Goal: Information Seeking & Learning: Learn about a topic

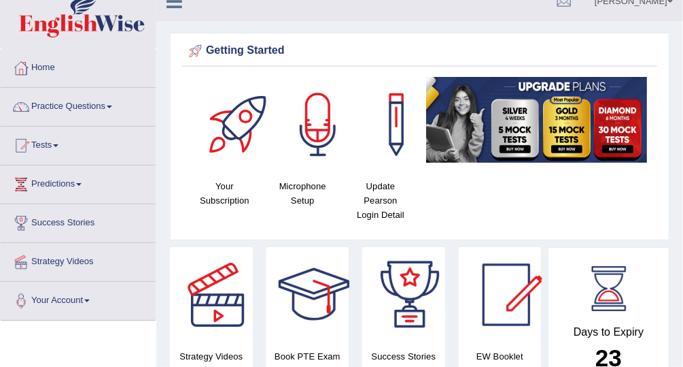
scroll to position [20, 0]
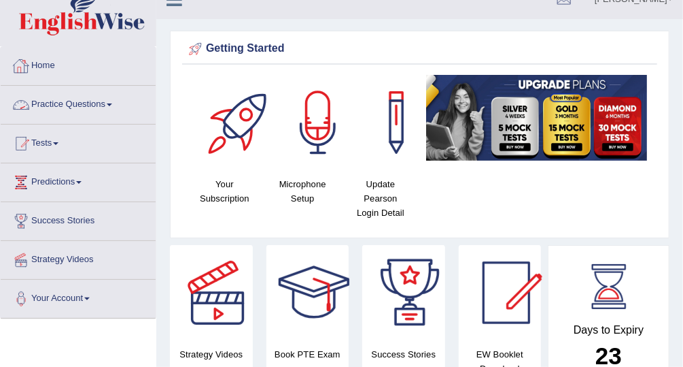
click at [112, 106] on link "Practice Questions" at bounding box center [78, 103] width 155 height 34
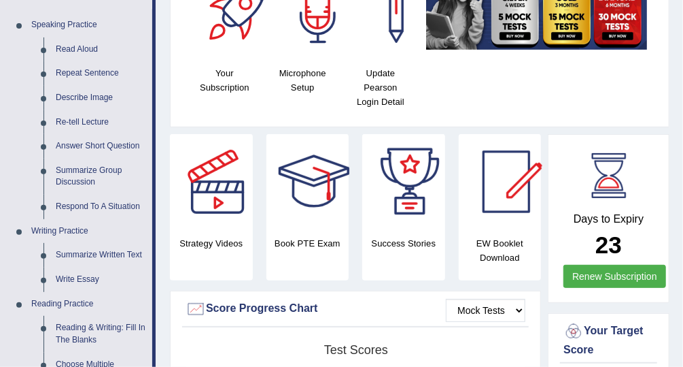
scroll to position [154, 0]
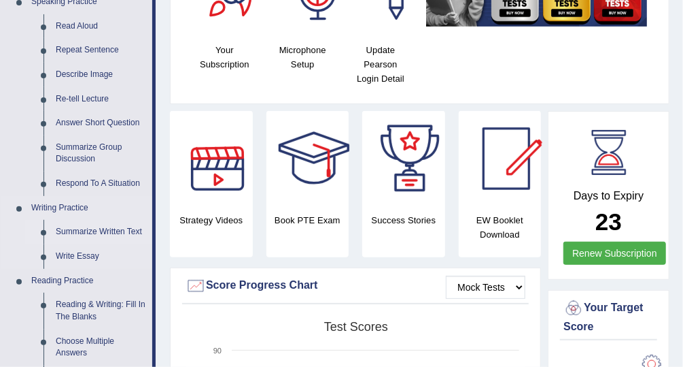
click at [132, 226] on link "Summarize Written Text" at bounding box center [101, 232] width 103 height 24
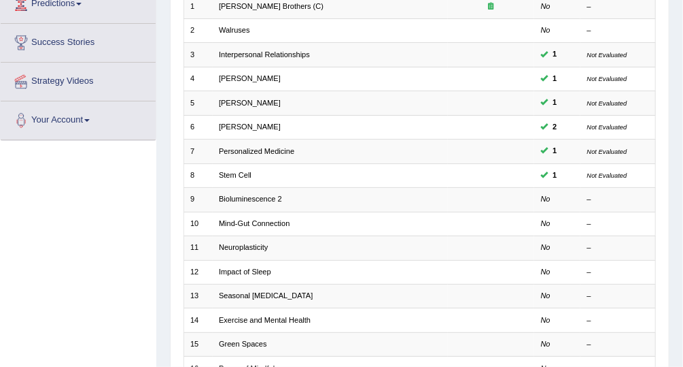
scroll to position [201, 0]
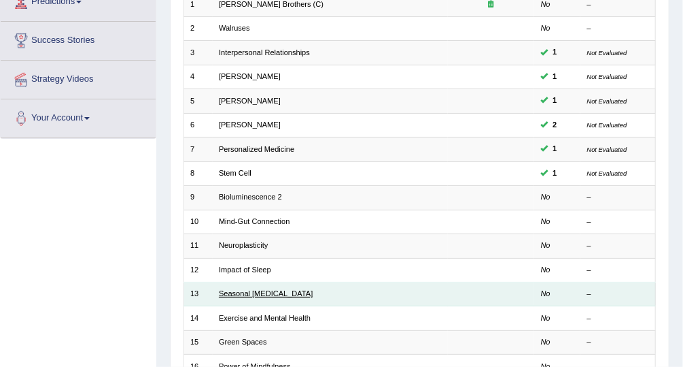
click at [241, 292] on link "Seasonal [MEDICAL_DATA]" at bounding box center [266, 293] width 94 height 8
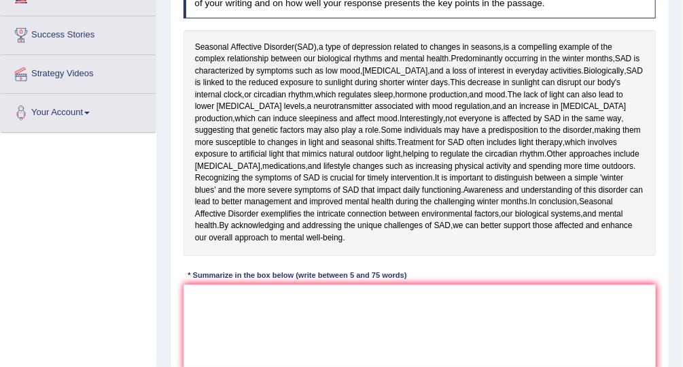
scroll to position [225, 0]
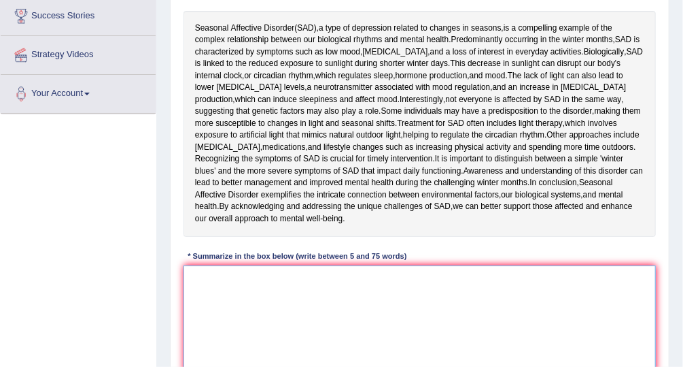
click at [197, 289] on textarea at bounding box center [420, 321] width 473 height 112
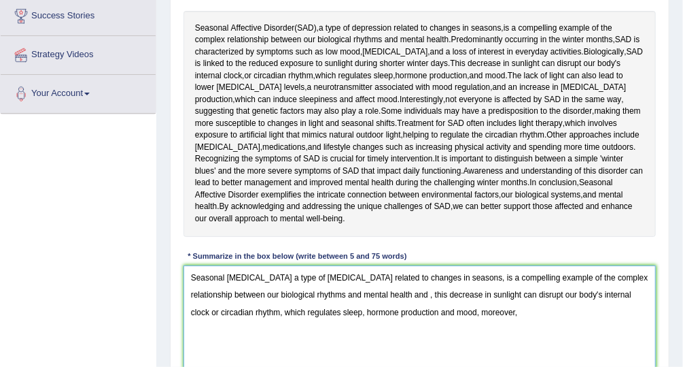
drag, startPoint x: 197, startPoint y: 289, endPoint x: 161, endPoint y: 289, distance: 35.4
click at [161, 289] on div "Home Practice Writing: Summarize Written Text Seasonal [MEDICAL_DATA] « Prev Ne…" at bounding box center [419, 115] width 527 height 680
click at [528, 307] on textarea "Seasonal [MEDICAL_DATA] a type of [MEDICAL_DATA] related to changes in seasons,…" at bounding box center [420, 321] width 473 height 112
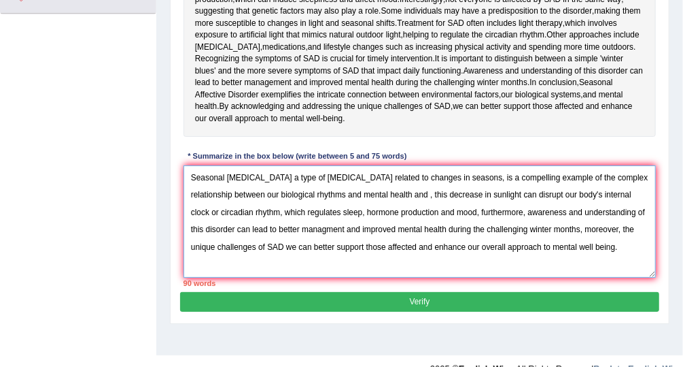
scroll to position [330, 0]
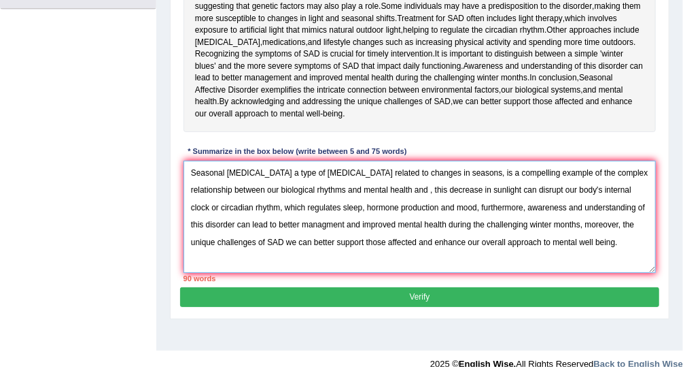
click at [475, 205] on textarea "Seasonal [MEDICAL_DATA] a type of [MEDICAL_DATA] related to changes in seasons,…" at bounding box center [420, 216] width 473 height 112
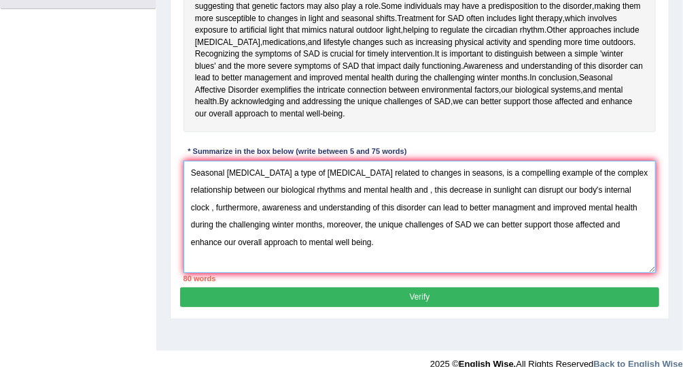
click at [290, 169] on textarea "Seasonal [MEDICAL_DATA] a type of [MEDICAL_DATA] related to changes in seasons,…" at bounding box center [420, 216] width 473 height 112
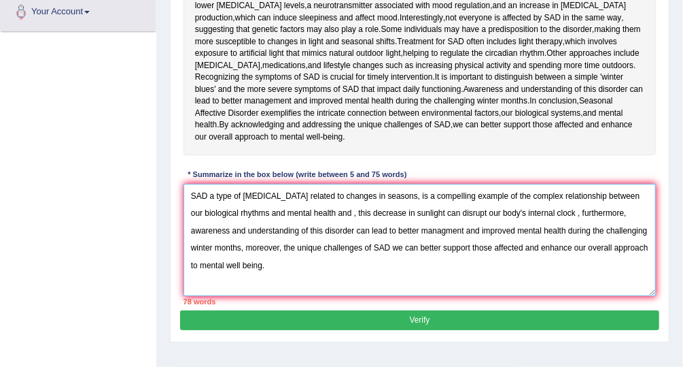
scroll to position [307, 0]
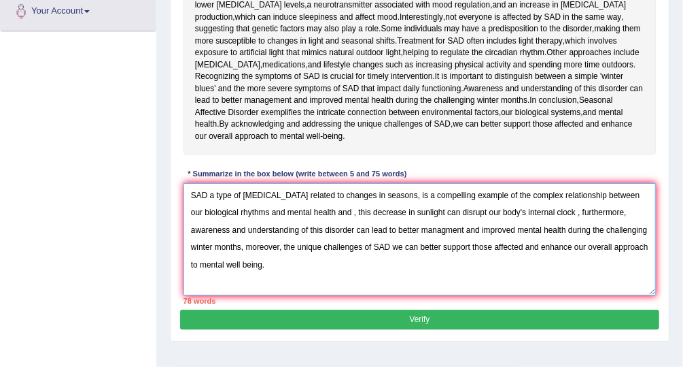
click at [242, 243] on textarea "SAD a type of [MEDICAL_DATA] related to changes in seasons, is a compelling exa…" at bounding box center [420, 239] width 473 height 112
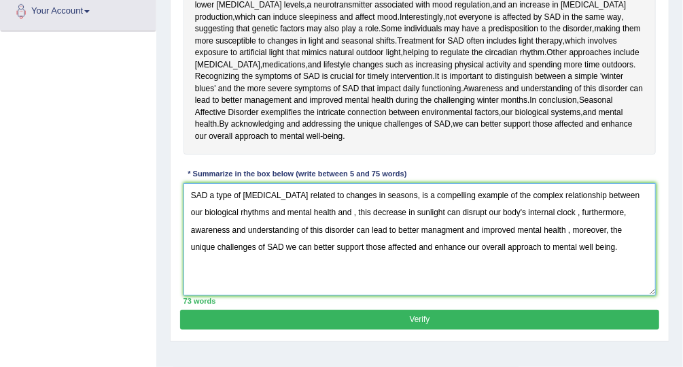
type textarea "SAD a type of [MEDICAL_DATA] related to changes in seasons, is a compelling exa…"
click at [323, 318] on button "Verify" at bounding box center [419, 319] width 479 height 20
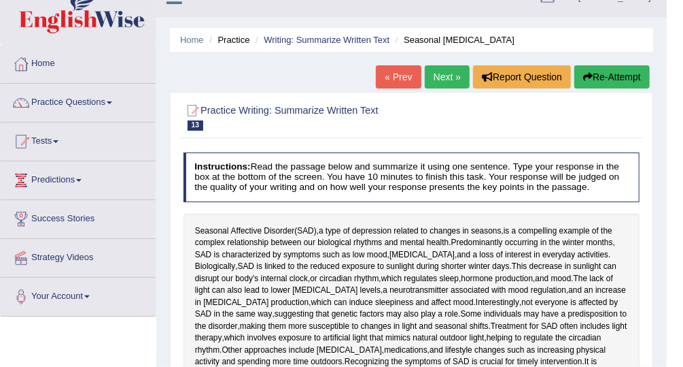
scroll to position [0, 0]
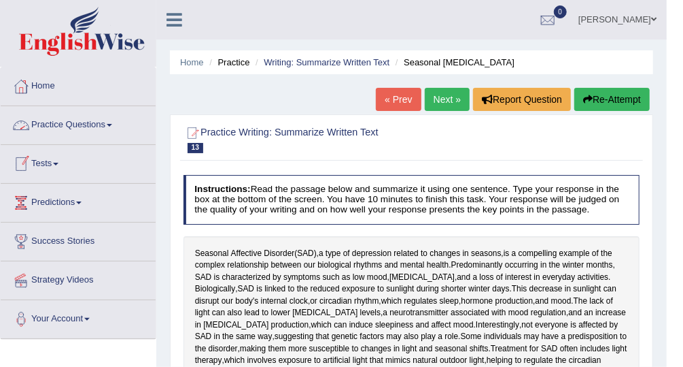
click at [92, 120] on link "Practice Questions" at bounding box center [78, 123] width 155 height 34
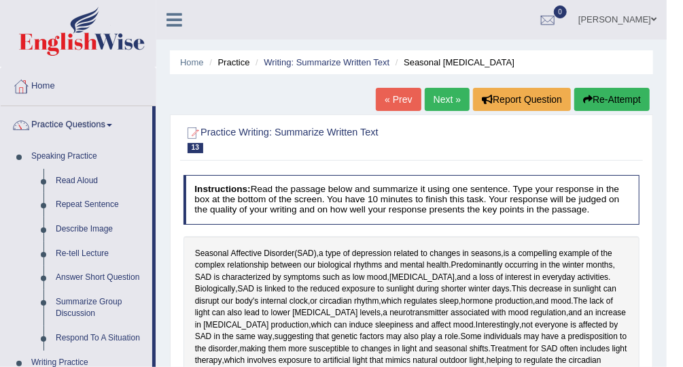
scroll to position [696, 0]
